Goal: Check status: Check status

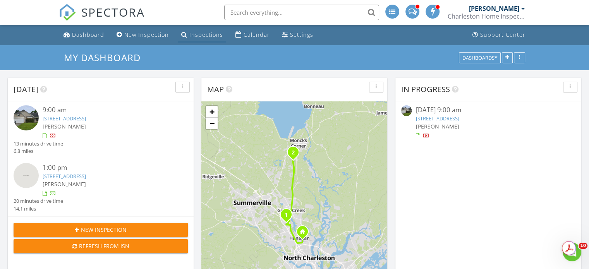
click at [207, 38] on link "Inspections" at bounding box center [202, 35] width 48 height 14
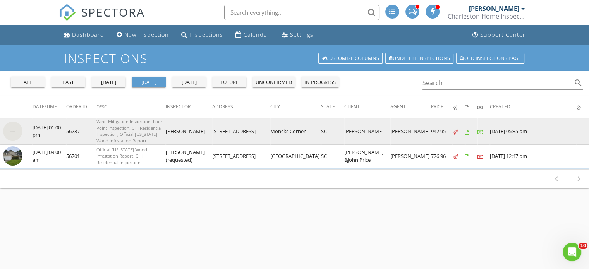
click at [15, 126] on img at bounding box center [12, 131] width 19 height 19
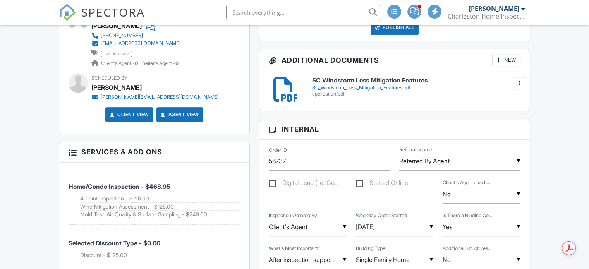
click at [335, 79] on h6 "SC Windstorm Loss Mitigation Features" at bounding box center [416, 80] width 208 height 7
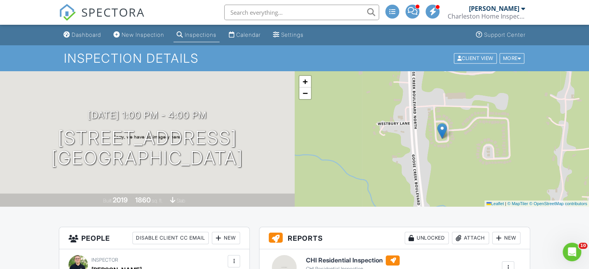
click at [215, 34] on div "Inspections" at bounding box center [201, 34] width 32 height 7
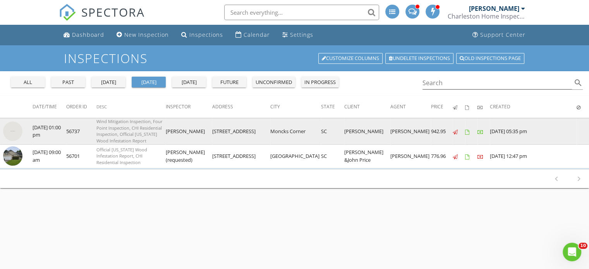
click at [16, 128] on img at bounding box center [12, 131] width 19 height 19
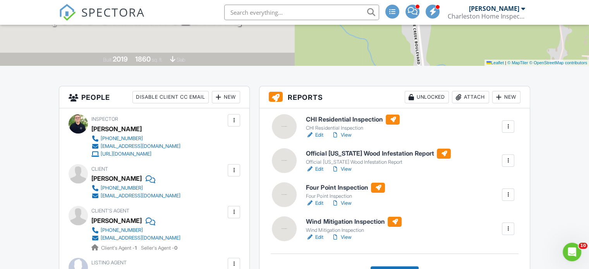
scroll to position [155, 0]
